Goal: Navigation & Orientation: Find specific page/section

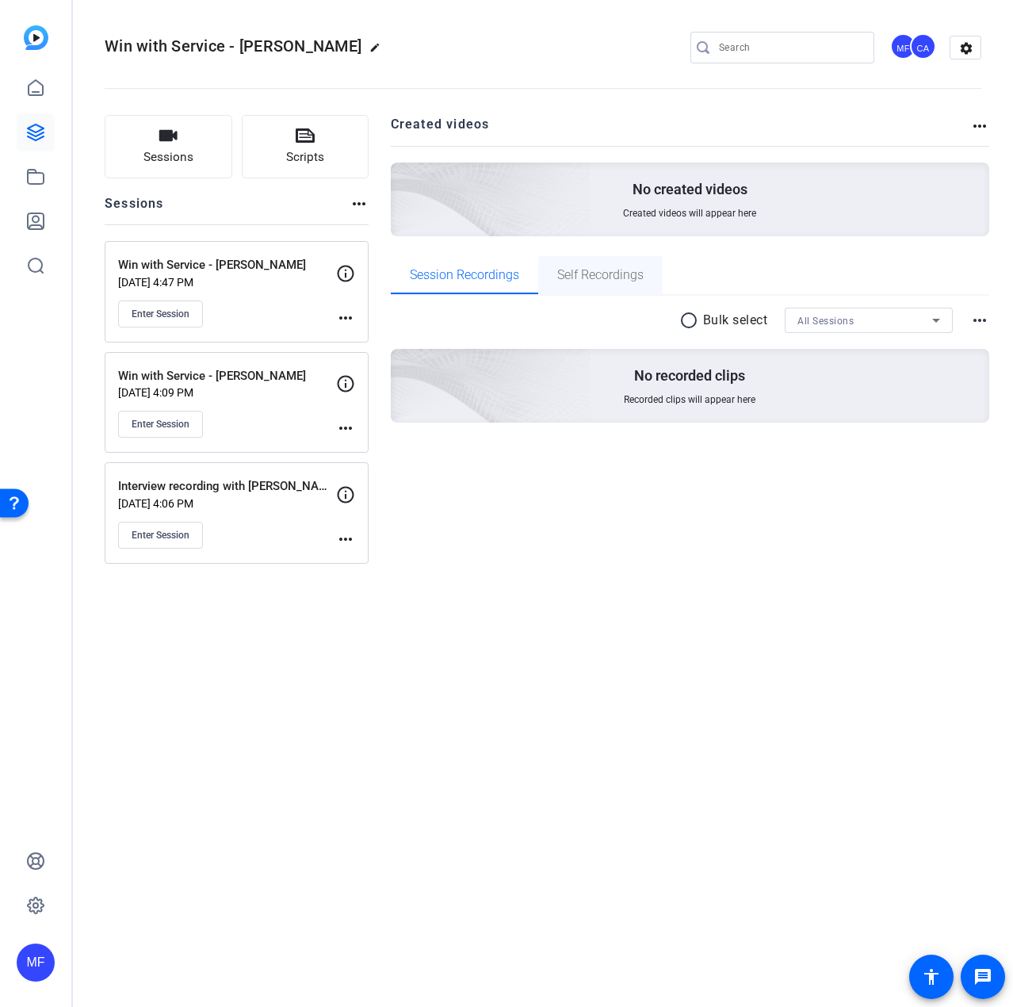
click at [637, 277] on span "Self Recordings" at bounding box center [600, 275] width 86 height 13
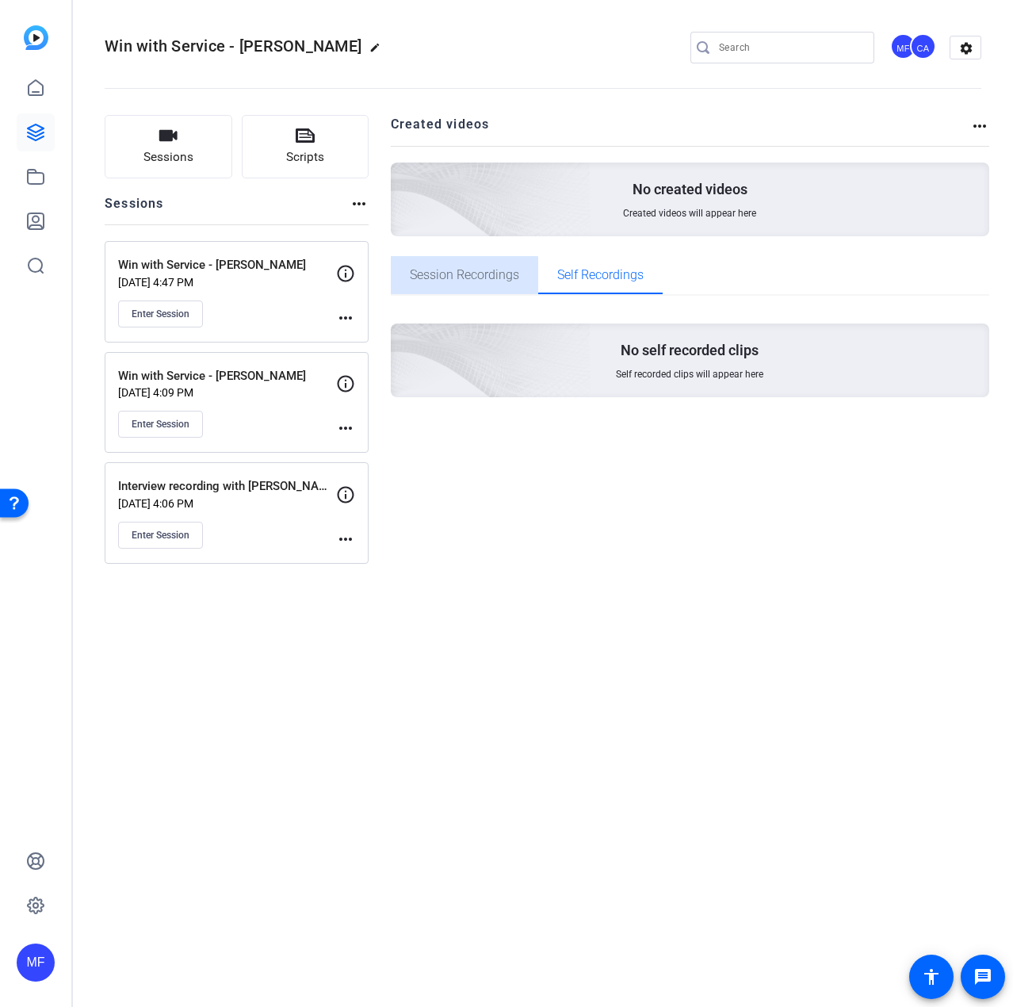
click at [457, 285] on span "Session Recordings" at bounding box center [464, 275] width 109 height 38
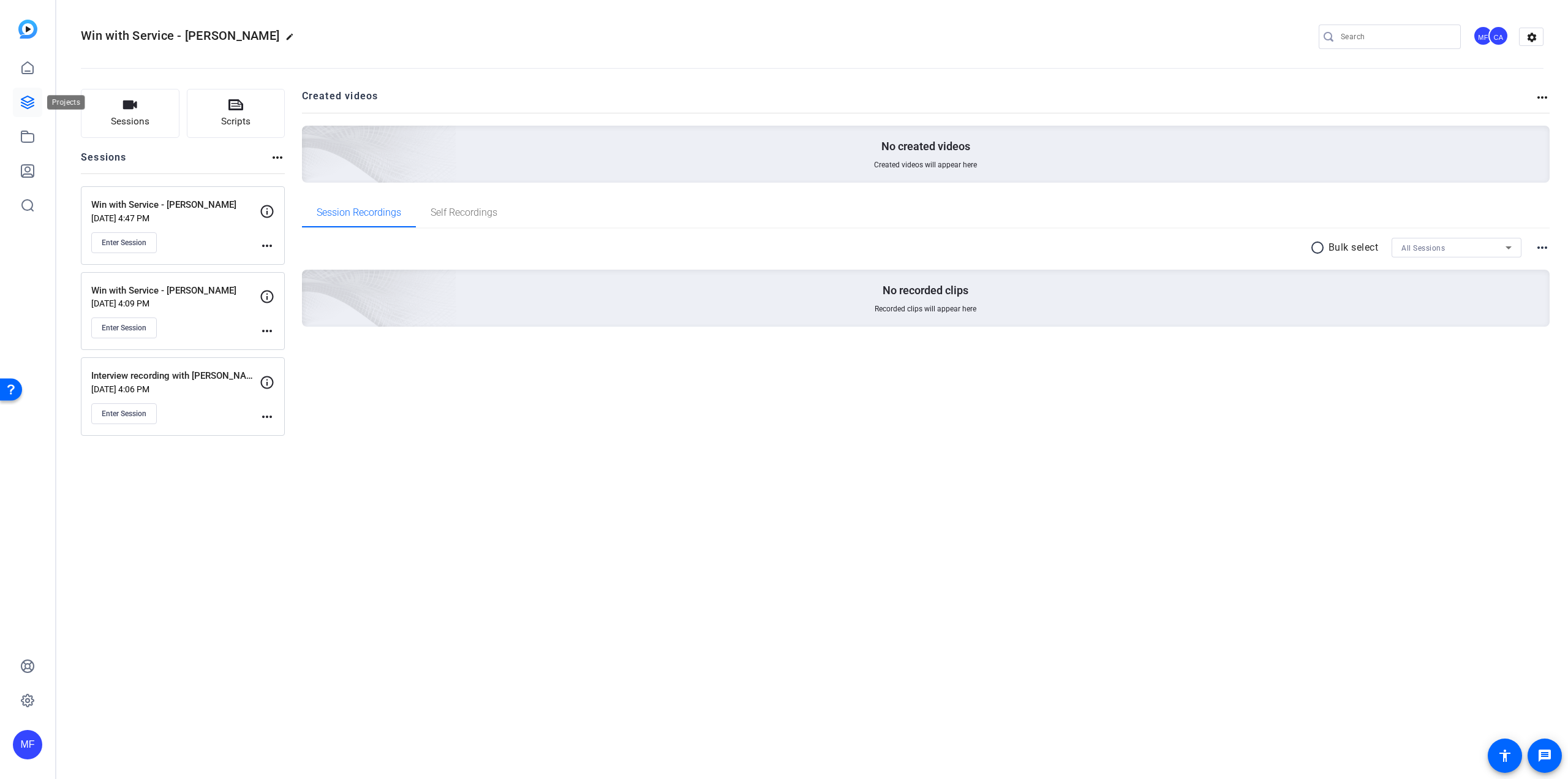
click at [32, 99] on icon at bounding box center [27, 102] width 15 height 15
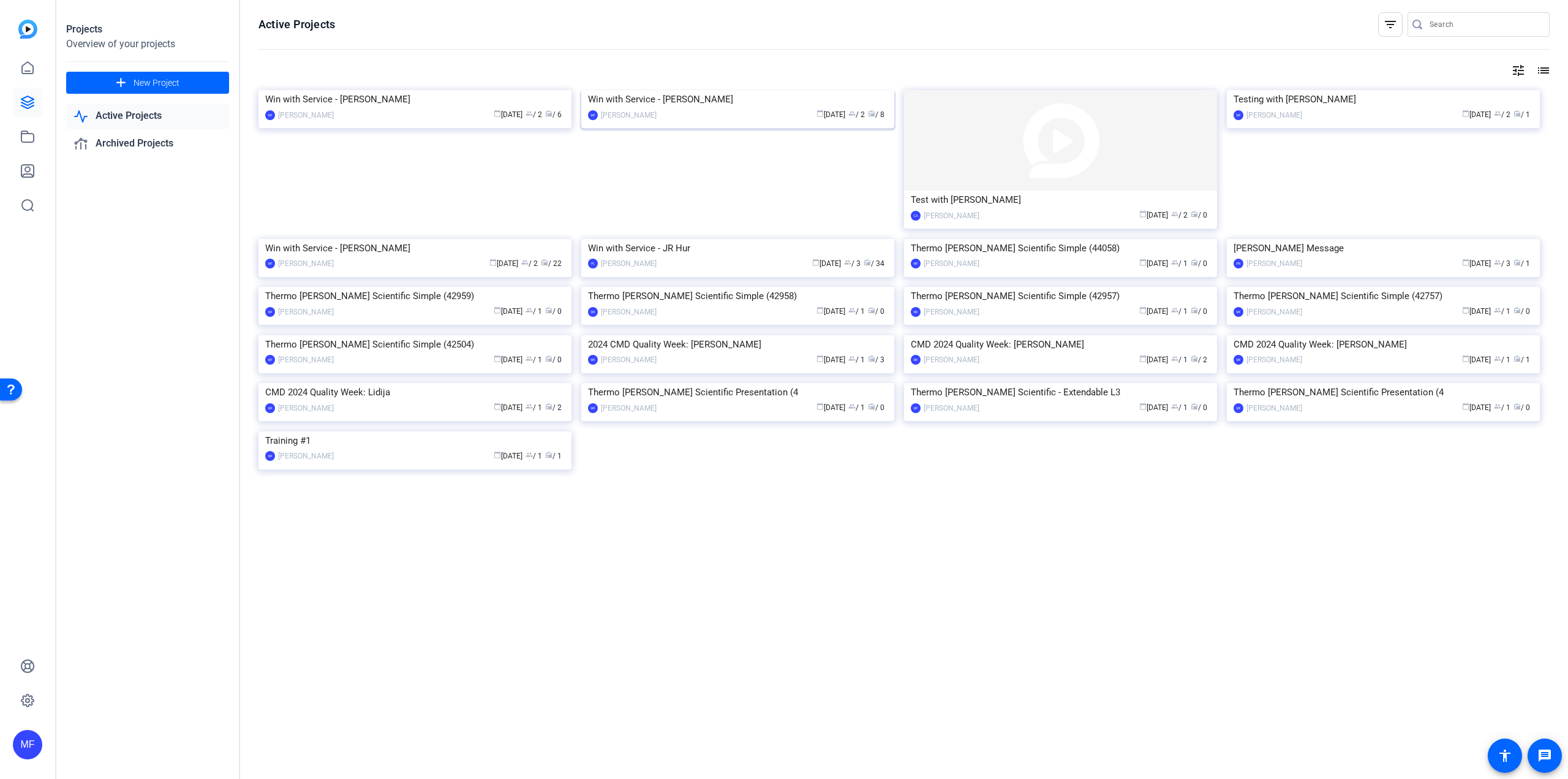
click at [711, 90] on img at bounding box center [737, 90] width 313 height 0
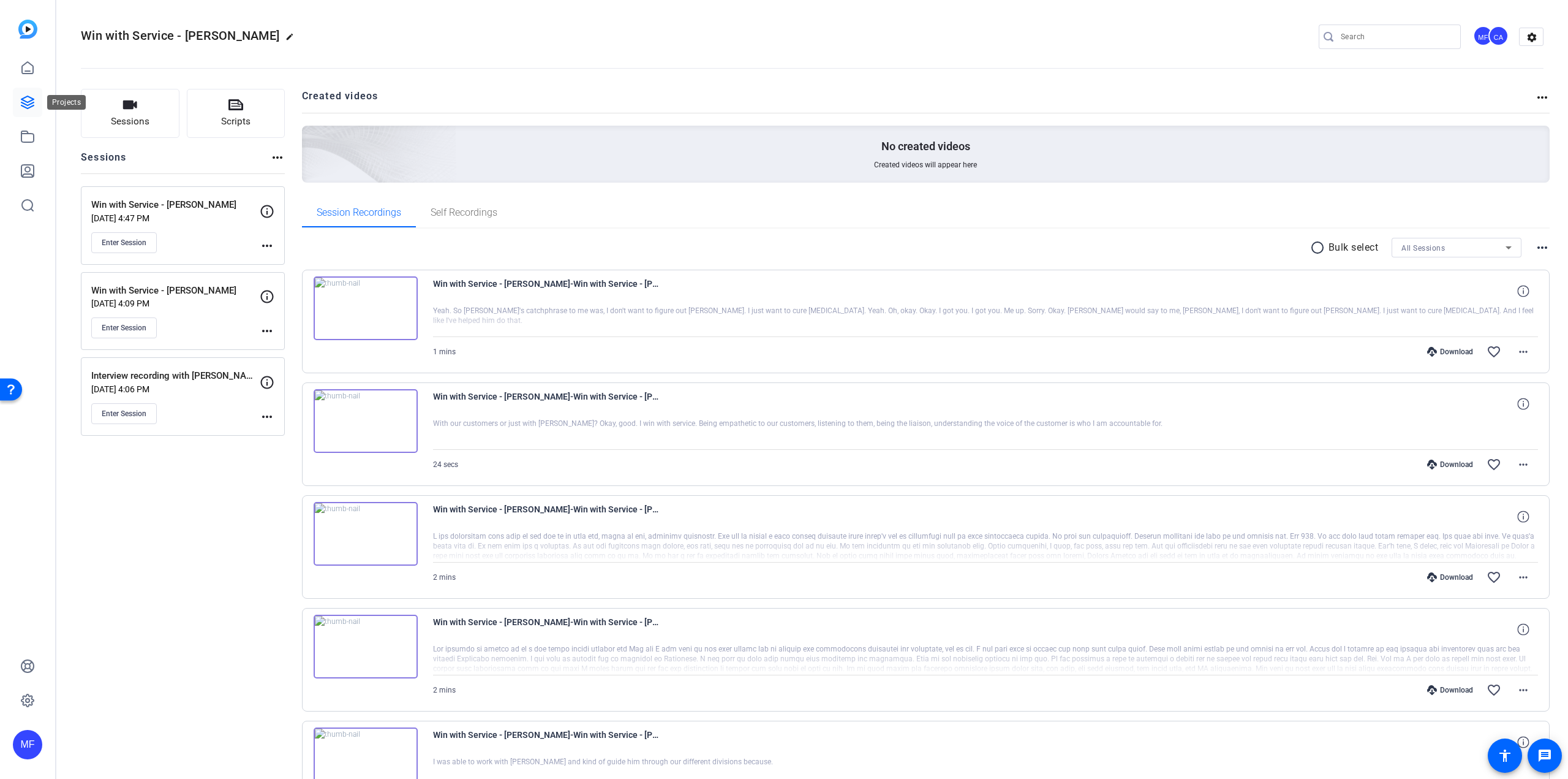
click at [22, 102] on icon at bounding box center [27, 102] width 15 height 15
